Goal: Find specific fact: Find contact information

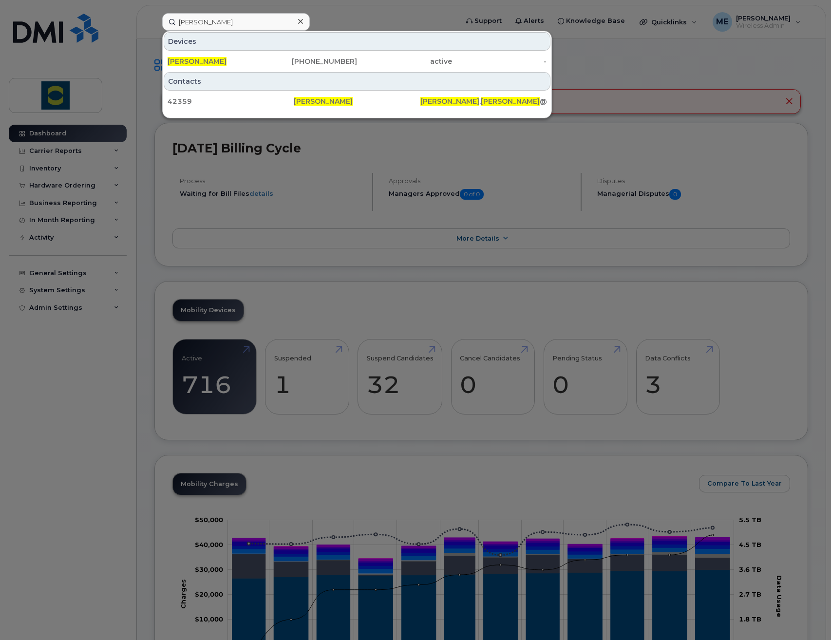
type input "[PERSON_NAME]"
click at [209, 62] on span "[PERSON_NAME]" at bounding box center [196, 61] width 59 height 9
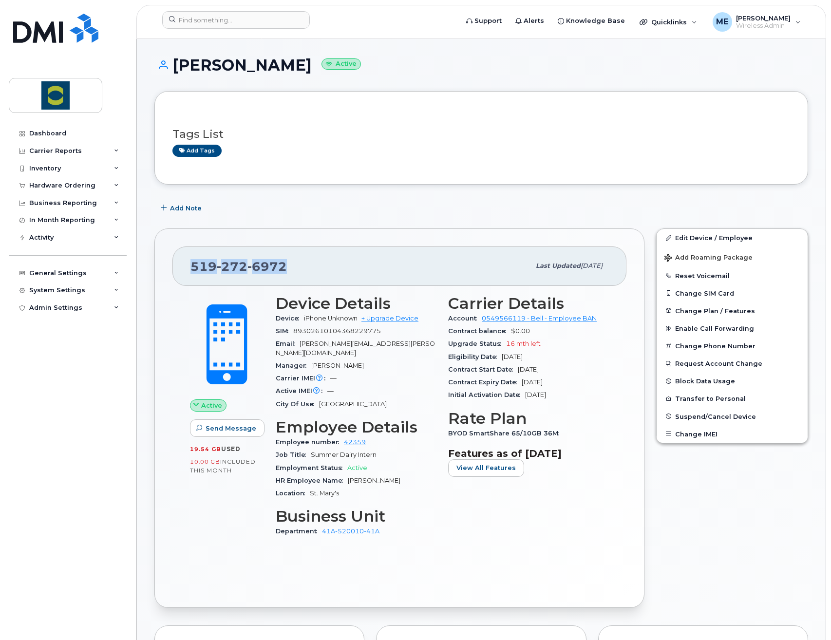
drag, startPoint x: 294, startPoint y: 266, endPoint x: 187, endPoint y: 263, distance: 106.2
click at [187, 263] on div "519 272 6972 Last updated Apr 17, 2025" at bounding box center [399, 265] width 454 height 39
copy span "519 272 6972"
click at [251, 21] on input at bounding box center [236, 20] width 148 height 18
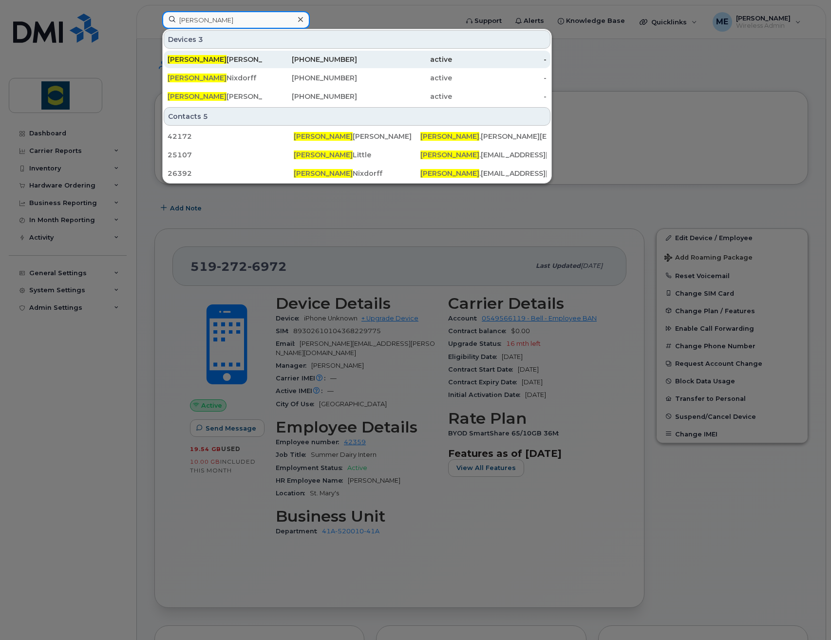
type input "jenna"
click at [273, 57] on div "226-868-6477" at bounding box center [309, 60] width 95 height 10
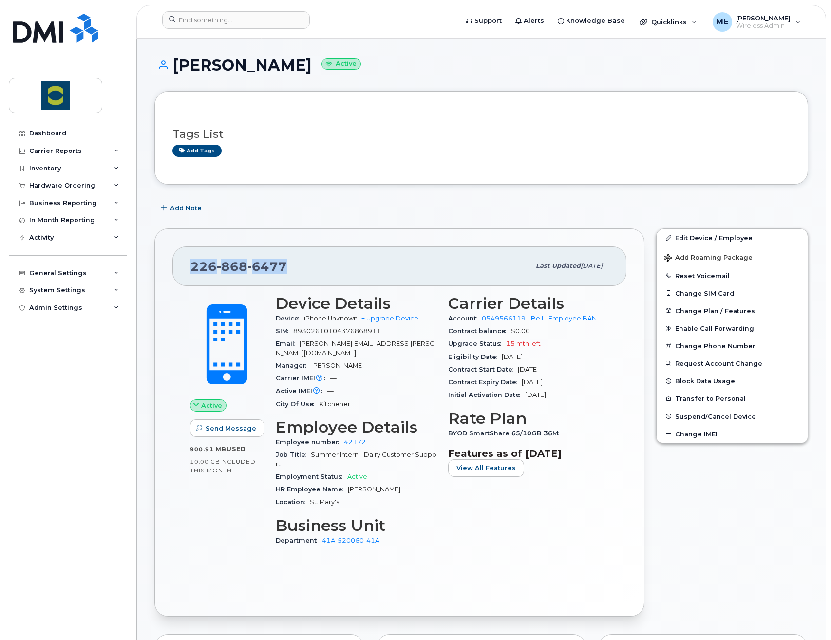
drag, startPoint x: 292, startPoint y: 263, endPoint x: 185, endPoint y: 274, distance: 107.2
click at [185, 274] on div "226 868 6477 Last updated Apr 12, 2025" at bounding box center [399, 265] width 454 height 39
copy span "226 868 6477"
